Goal: Task Accomplishment & Management: Use online tool/utility

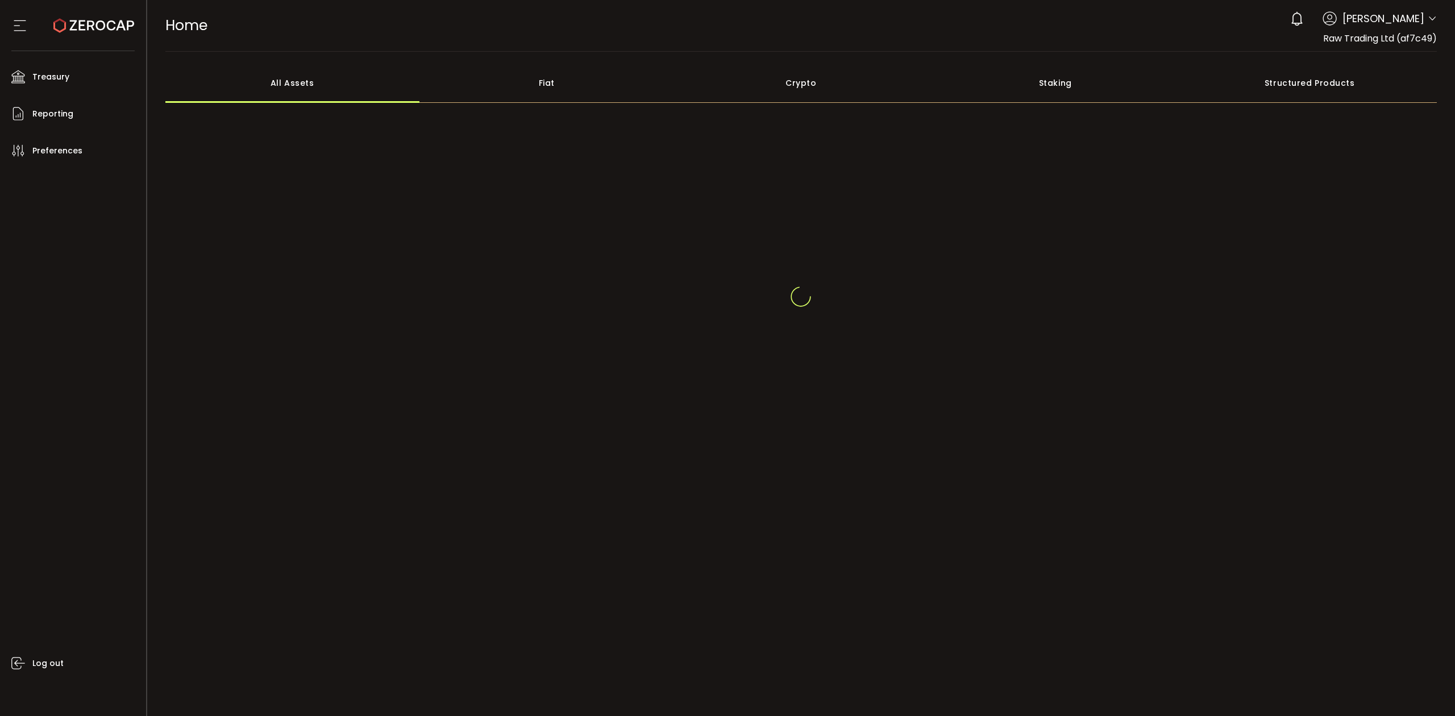
click at [1433, 22] on icon at bounding box center [1432, 18] width 9 height 9
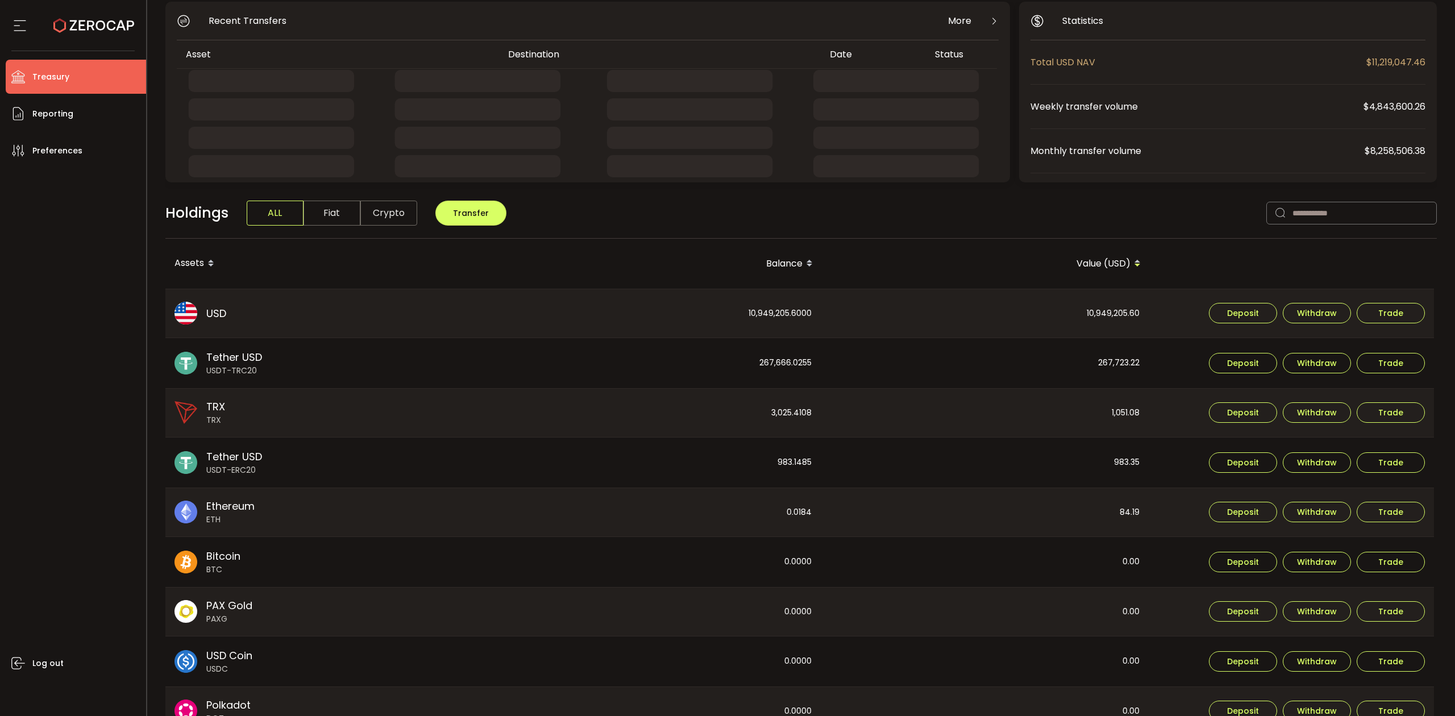
scroll to position [225, 0]
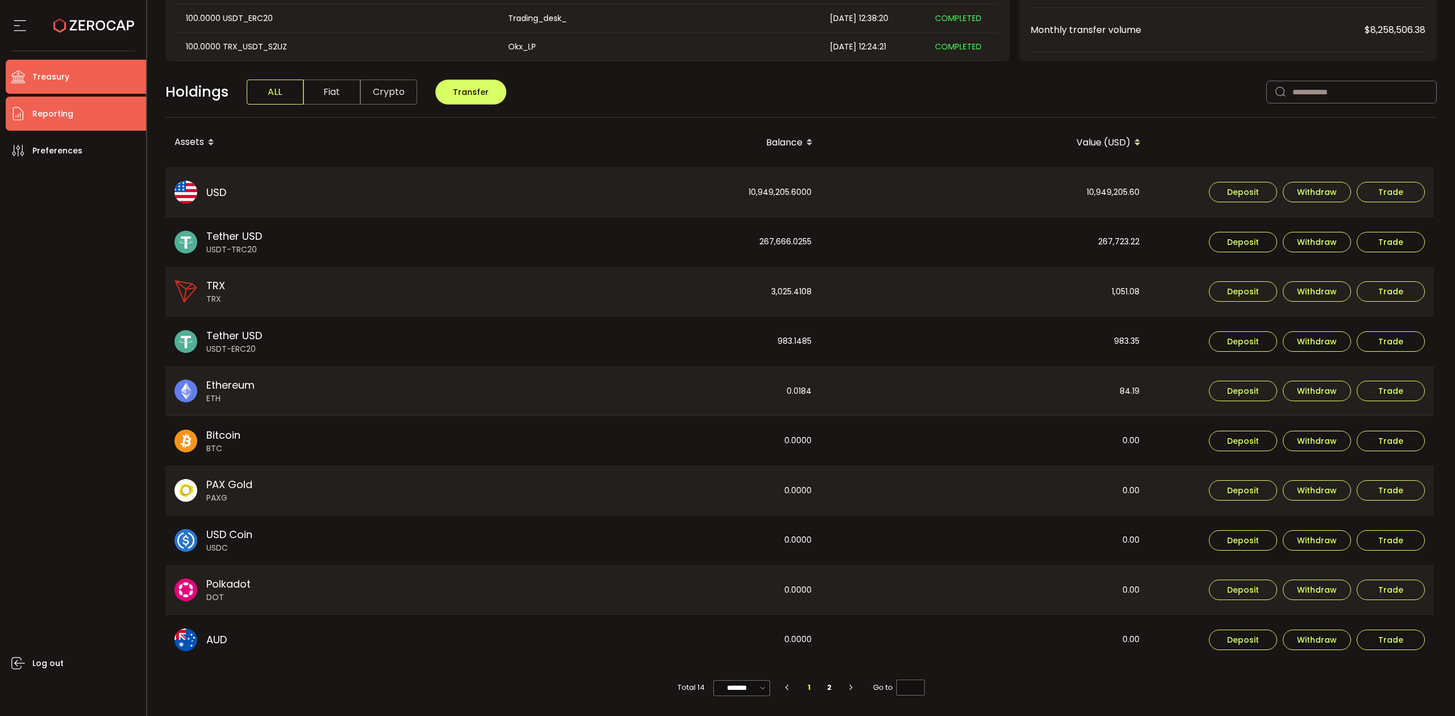
click at [64, 116] on span "Reporting" at bounding box center [52, 114] width 41 height 16
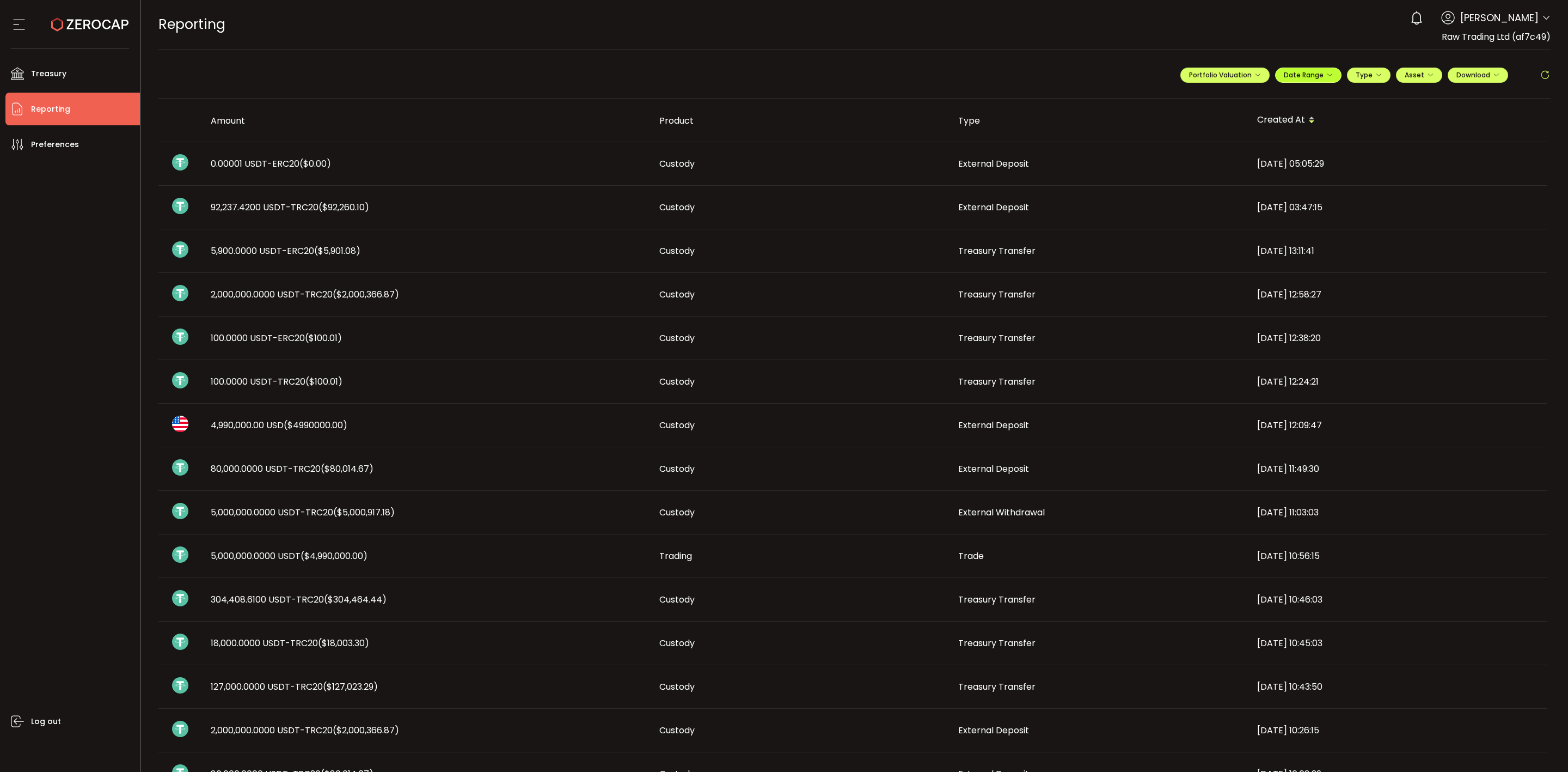
click at [1314, 76] on span "Date Range" at bounding box center [1308, 75] width 49 height 10
click at [1231, 98] on icon at bounding box center [1238, 98] width 13 height 11
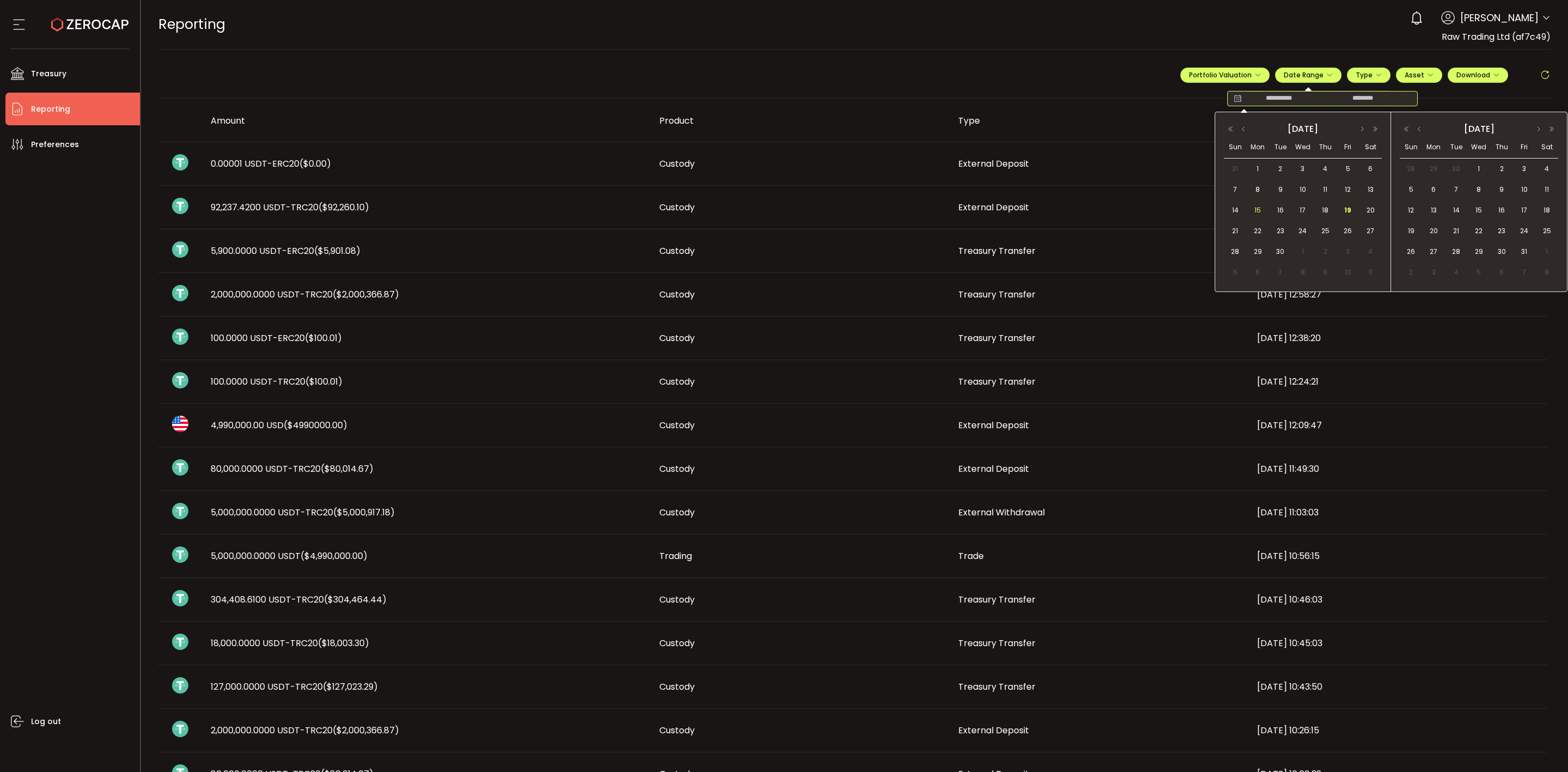
click at [1250, 212] on div "15" at bounding box center [1257, 210] width 22 height 16
click at [1353, 203] on td "19" at bounding box center [1348, 211] width 22 height 21
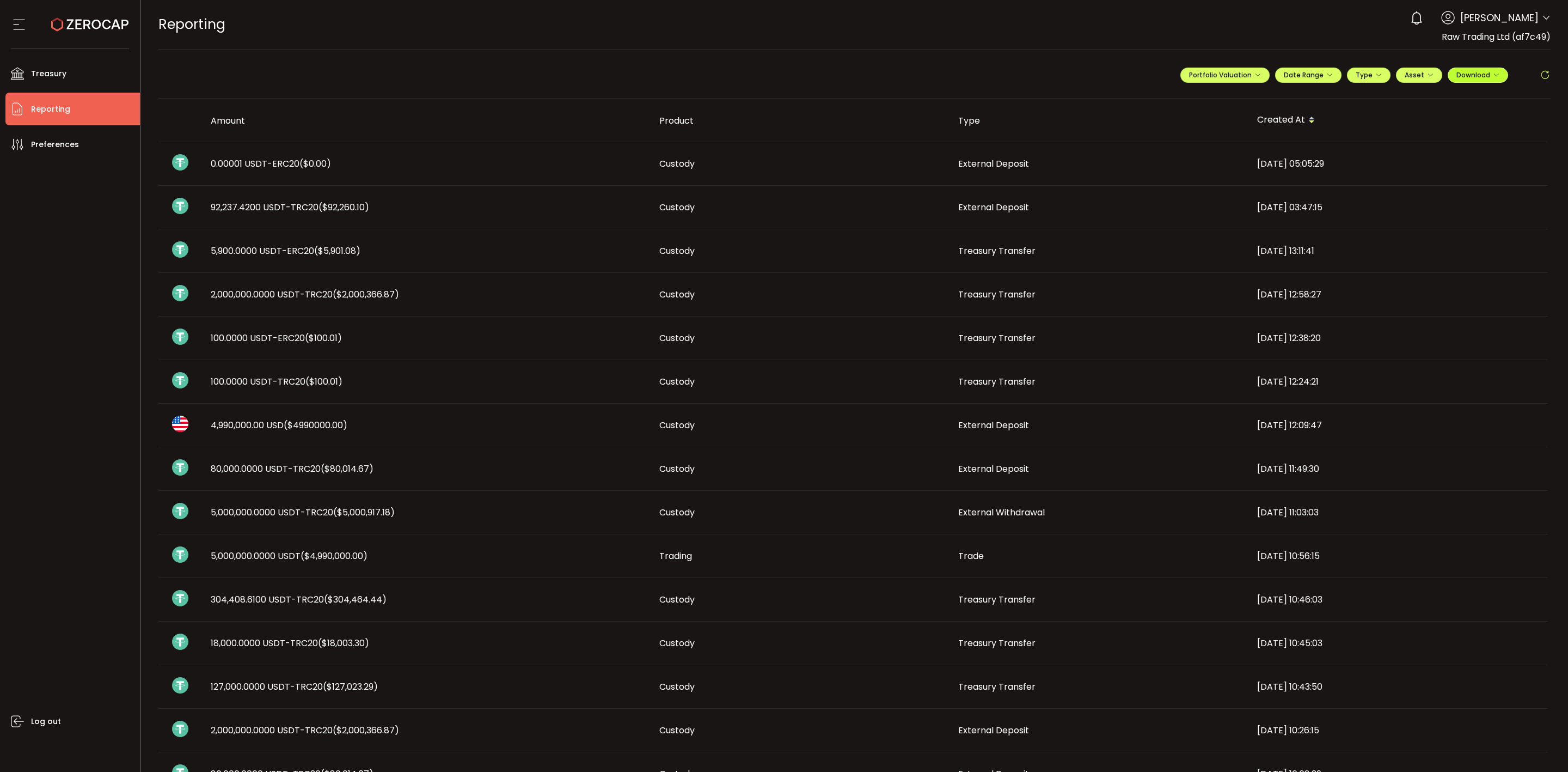
click at [1394, 74] on span "Download" at bounding box center [1478, 75] width 43 height 10
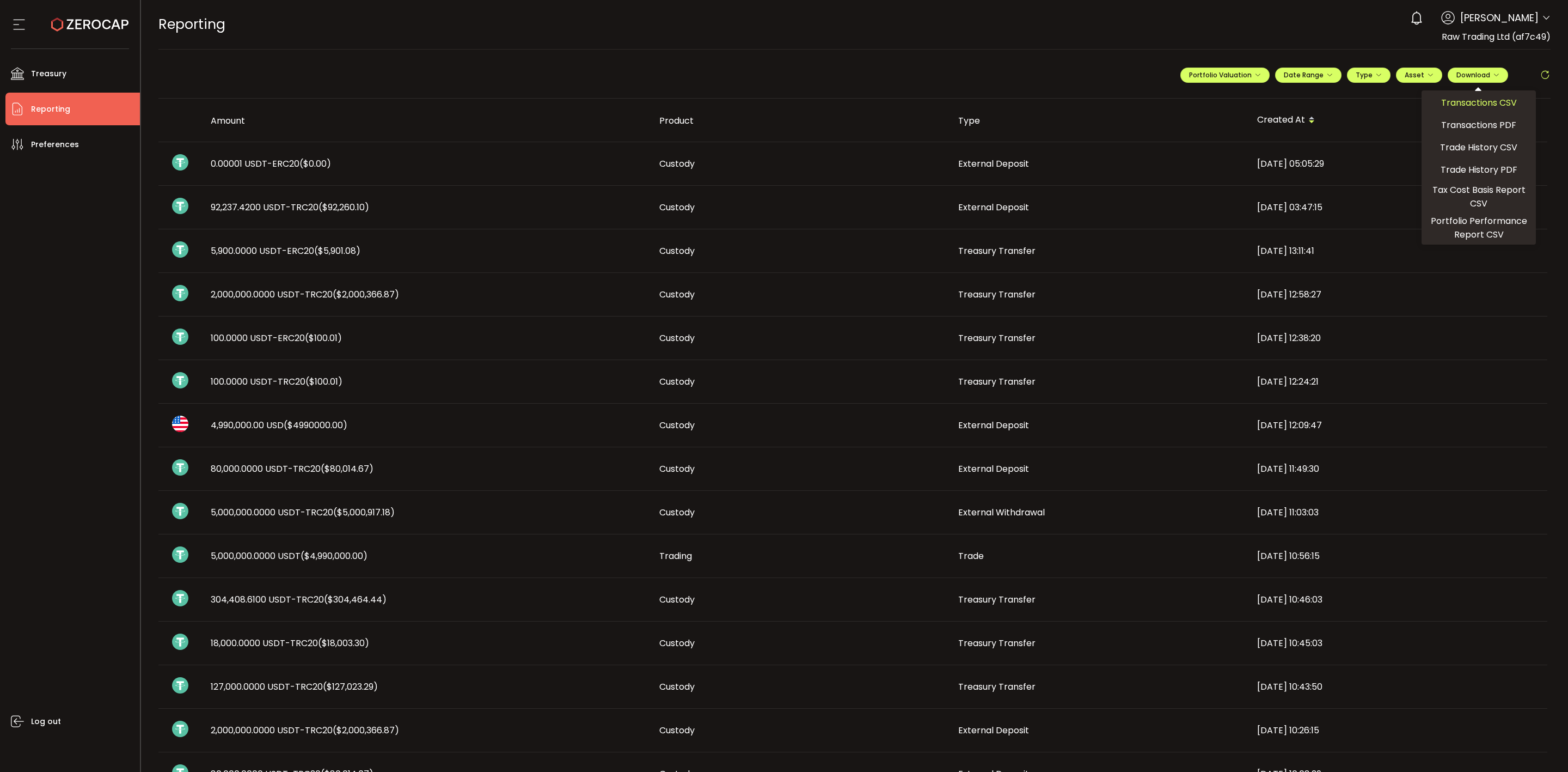
click at [1394, 102] on span "Transactions CSV" at bounding box center [1479, 102] width 76 height 13
